Goal: Transaction & Acquisition: Subscribe to service/newsletter

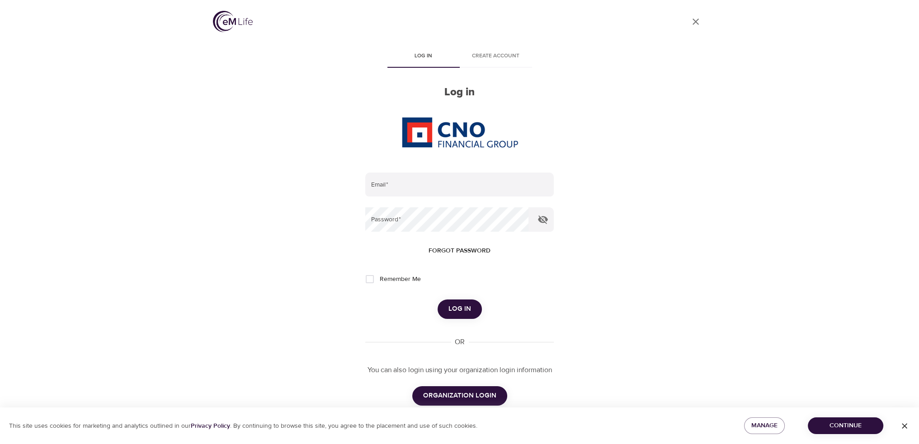
click at [427, 174] on input "email" at bounding box center [459, 185] width 188 height 24
type input "[PERSON_NAME][EMAIL_ADDRESS][PERSON_NAME][DOMAIN_NAME]"
click at [438, 300] on button "Log in" at bounding box center [460, 309] width 44 height 19
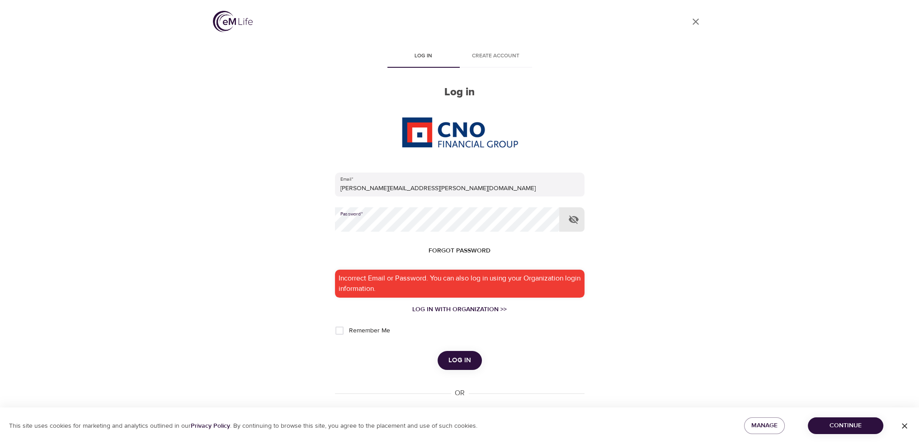
click at [284, 218] on div "User Profile Log in Create account Log in Email   * [PERSON_NAME][EMAIL_ADDRESS…" at bounding box center [459, 222] width 515 height 444
click at [438, 351] on button "Log in" at bounding box center [460, 360] width 44 height 19
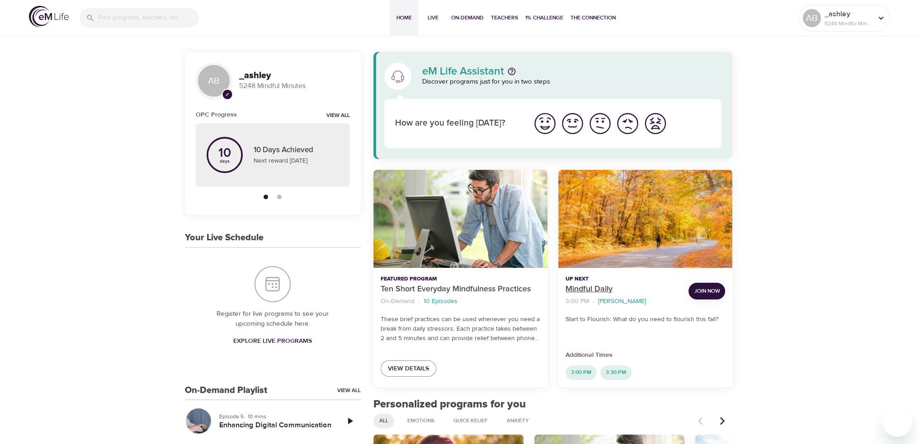
click at [579, 292] on p "Mindful Daily" at bounding box center [623, 289] width 116 height 12
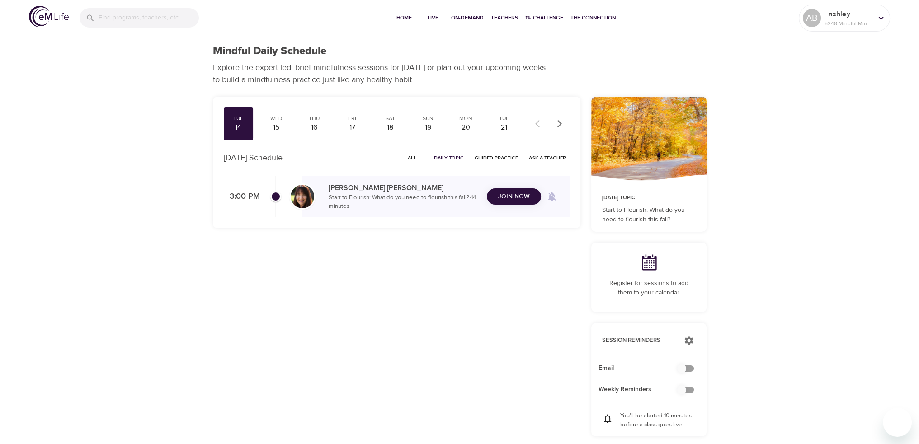
checkbox input "true"
click at [512, 196] on span "Join Now" at bounding box center [514, 190] width 32 height 11
